Goal: Task Accomplishment & Management: Manage account settings

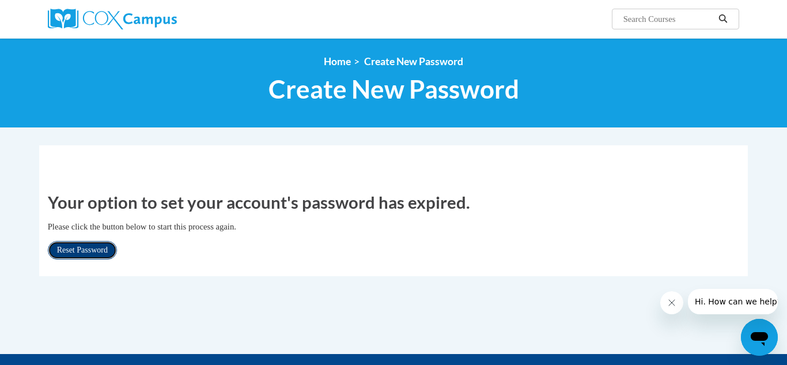
click at [84, 255] on link "Reset Password" at bounding box center [82, 250] width 69 height 18
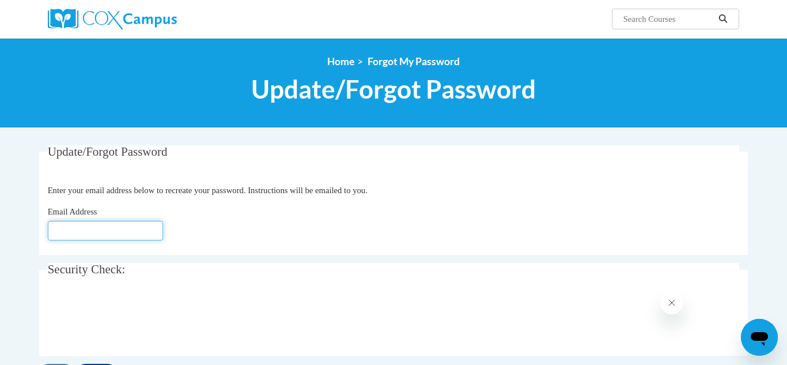
click at [57, 231] on input "Email Address" at bounding box center [105, 231] width 115 height 20
type input "[EMAIL_ADDRESS][DOMAIN_NAME]"
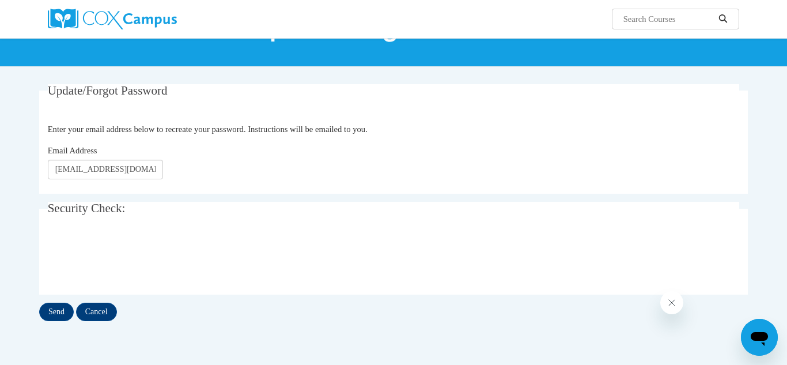
scroll to position [62, 0]
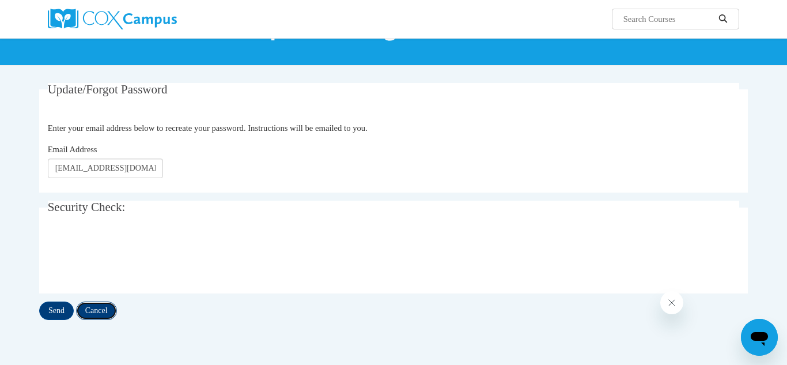
click at [87, 311] on input "Cancel" at bounding box center [96, 310] width 41 height 18
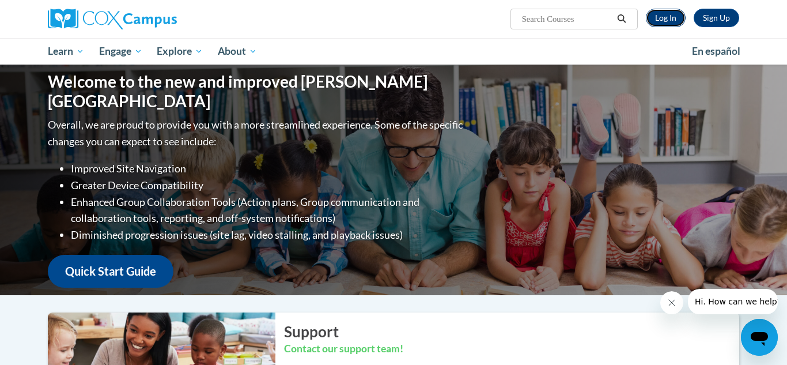
click at [654, 12] on link "Log In" at bounding box center [666, 18] width 40 height 18
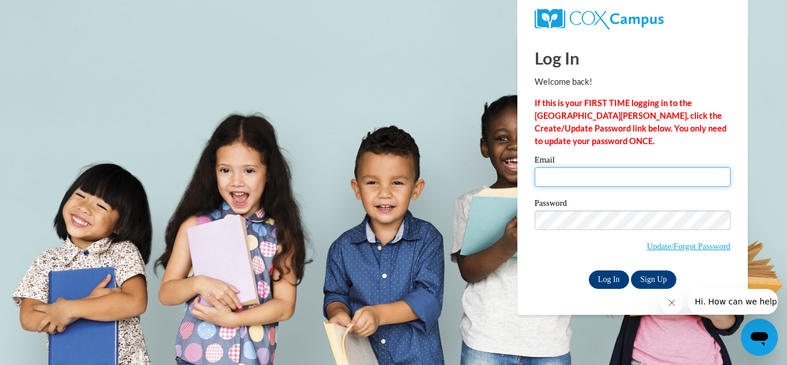
type input "[EMAIL_ADDRESS][DOMAIN_NAME]"
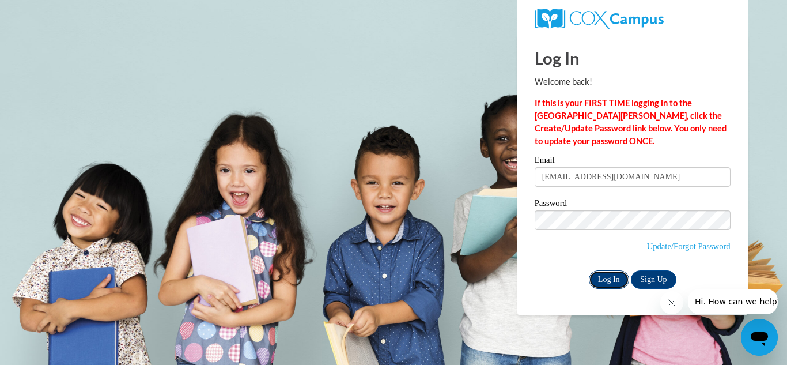
click at [614, 275] on input "Log In" at bounding box center [609, 279] width 40 height 18
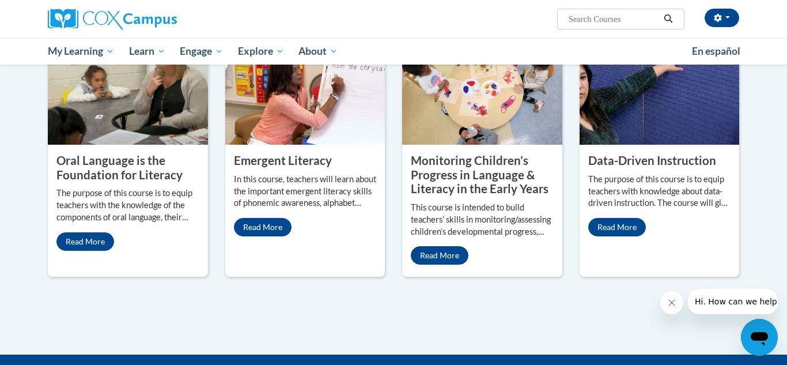
scroll to position [981, 0]
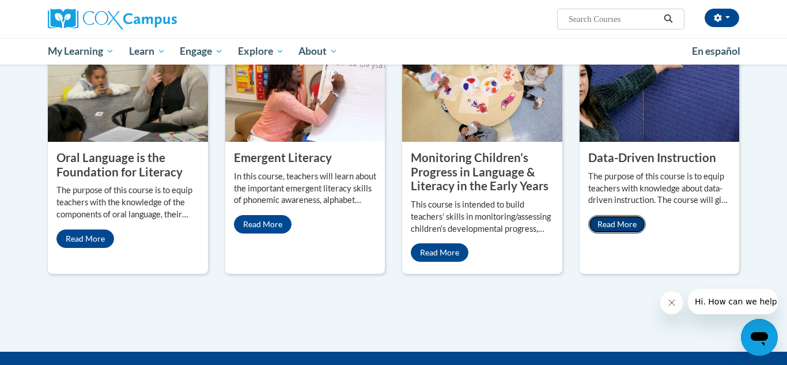
click at [613, 215] on link "Read More" at bounding box center [617, 224] width 58 height 18
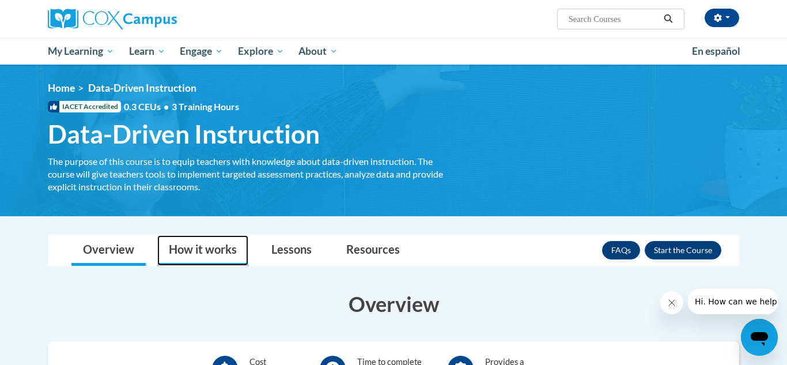
click at [201, 249] on link "How it works" at bounding box center [202, 250] width 91 height 31
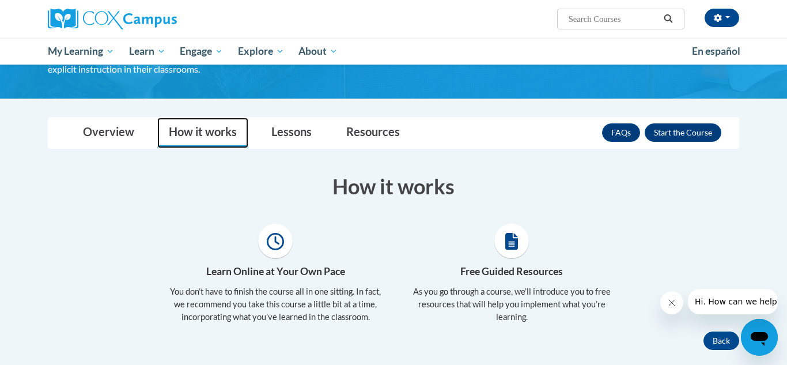
scroll to position [116, 0]
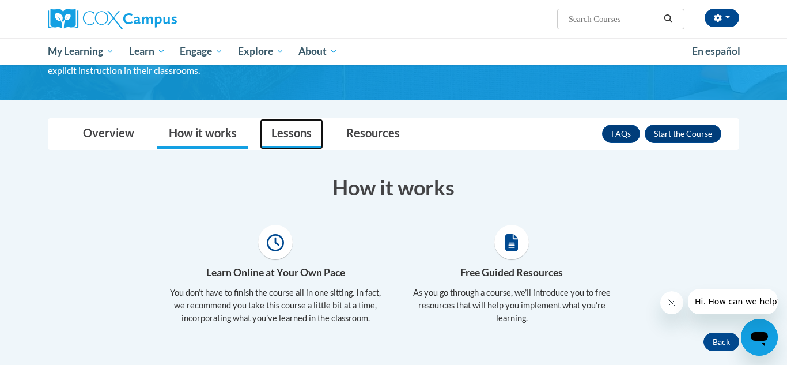
click at [296, 134] on link "Lessons" at bounding box center [291, 134] width 63 height 31
